Goal: Information Seeking & Learning: Stay updated

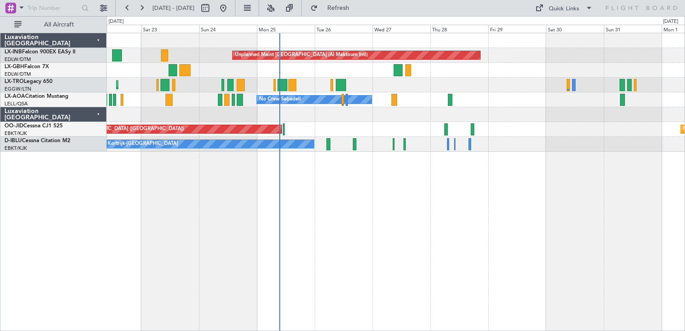
click at [383, 221] on div "Unplanned Maint [GEOGRAPHIC_DATA] (Al Maktoum Intl) [GEOGRAPHIC_DATA] ([GEOGRAP…" at bounding box center [396, 182] width 578 height 298
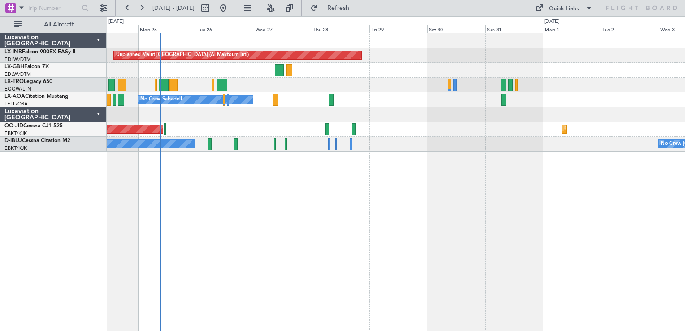
click at [321, 119] on div "Unplanned Maint [GEOGRAPHIC_DATA] (Al Maktoum Intl) Planned Maint [GEOGRAPHIC_D…" at bounding box center [395, 92] width 577 height 118
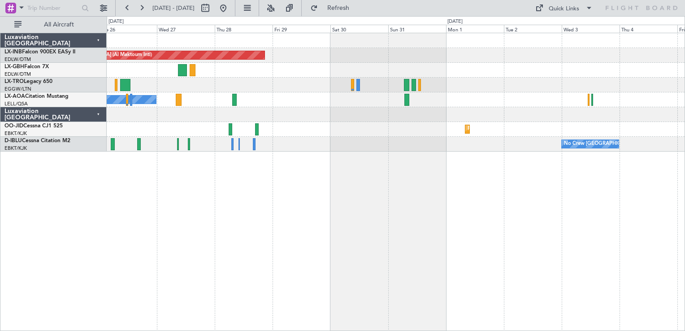
click at [299, 110] on div "Unplanned Maint [GEOGRAPHIC_DATA] (Al Maktoum Intl) No Crew Sabadell Planned Ma…" at bounding box center [395, 92] width 577 height 118
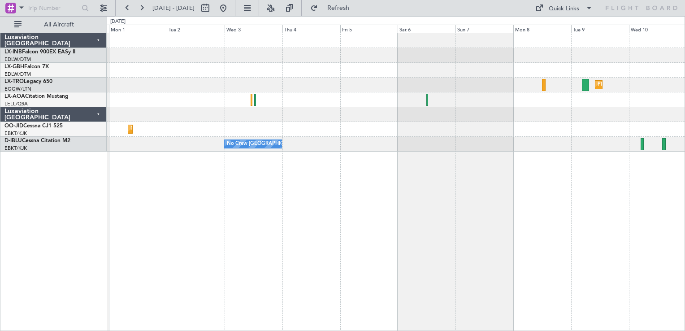
click at [383, 107] on div "Planned Maint Dusseldorf No Crew Sabadell Planned Maint [GEOGRAPHIC_DATA]-[GEOG…" at bounding box center [395, 92] width 577 height 118
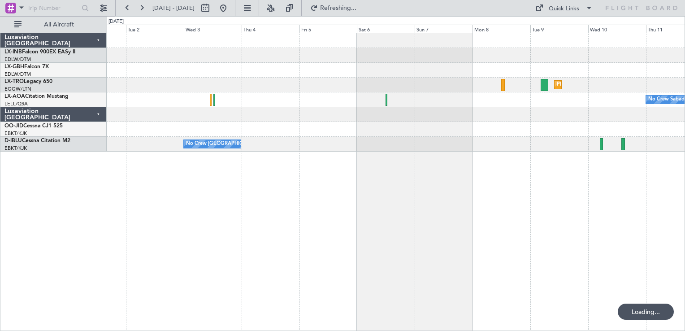
click at [613, 115] on div "Planned Maint Dusseldorf No Crew Sabadell Planned Maint [GEOGRAPHIC_DATA]-[GEOG…" at bounding box center [395, 92] width 577 height 118
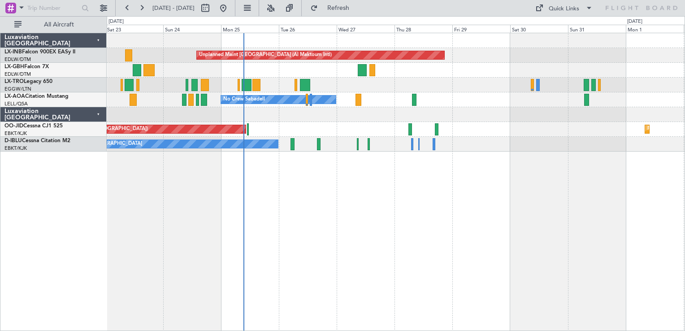
click at [549, 147] on div "No Crew Kortrijk-[GEOGRAPHIC_DATA] No Crew [GEOGRAPHIC_DATA] (Brussels National)" at bounding box center [395, 144] width 577 height 15
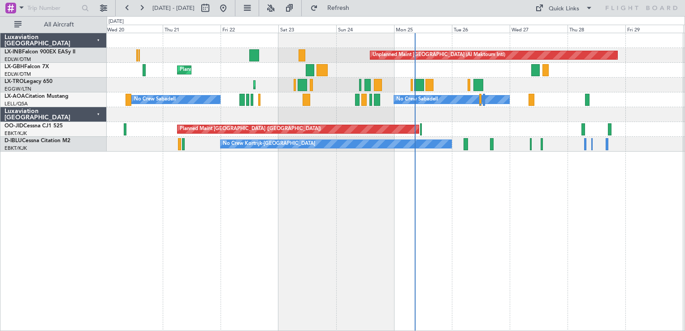
click at [592, 230] on div "Unplanned Maint Dubai (Al Maktoum Intl) Planned Maint Geneva (Cointrin) Planned…" at bounding box center [396, 182] width 578 height 298
click at [168, 233] on div "Unplanned Maint Dubai (Al Maktoum Intl) Planned Maint Geneva (Cointrin) Planned…" at bounding box center [396, 182] width 578 height 298
click at [357, 8] on span "Refresh" at bounding box center [338, 8] width 38 height 6
click at [230, 6] on button at bounding box center [223, 8] width 14 height 14
